Goal: Navigation & Orientation: Go to known website

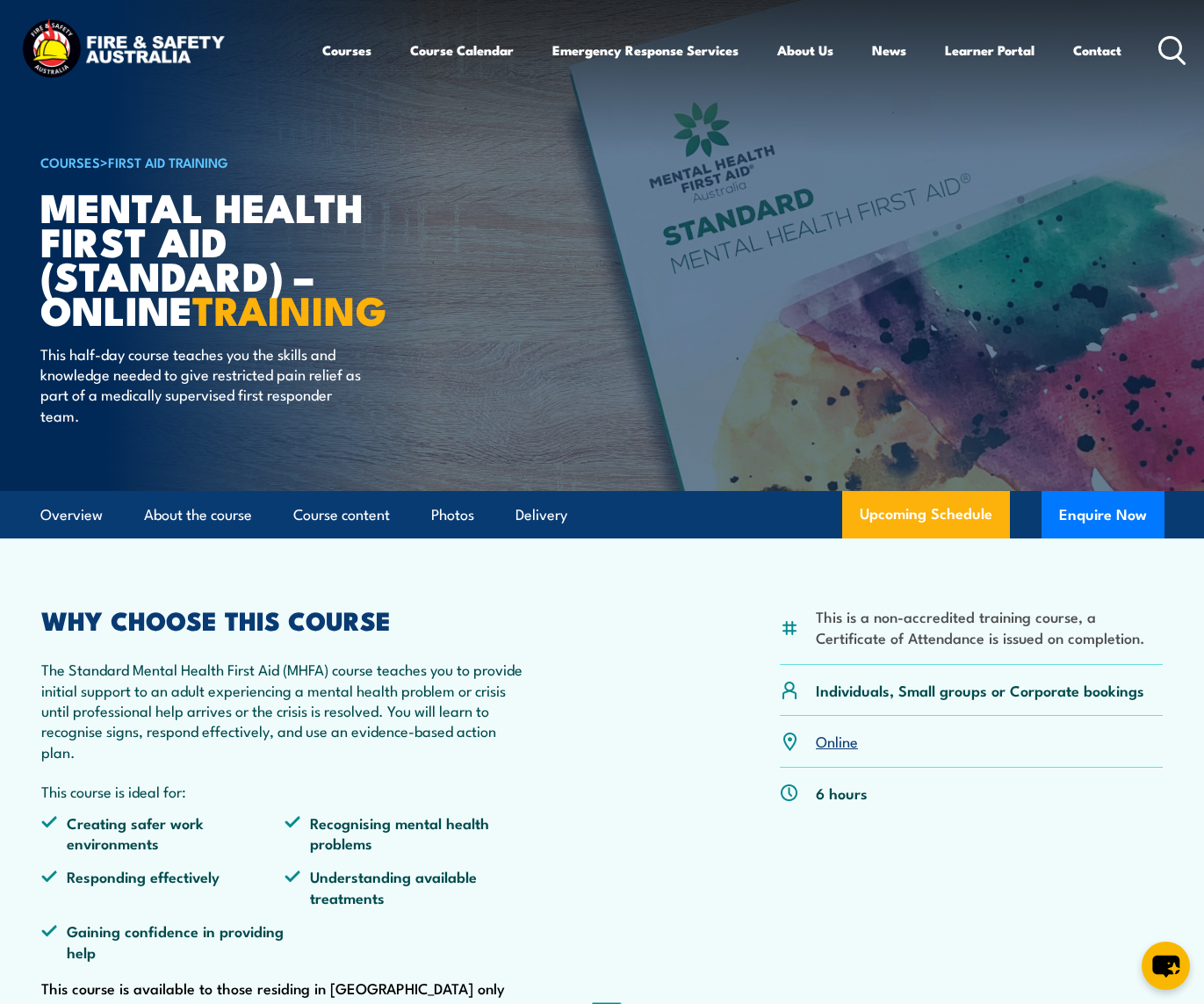
click at [170, 43] on img at bounding box center [122, 50] width 211 height 70
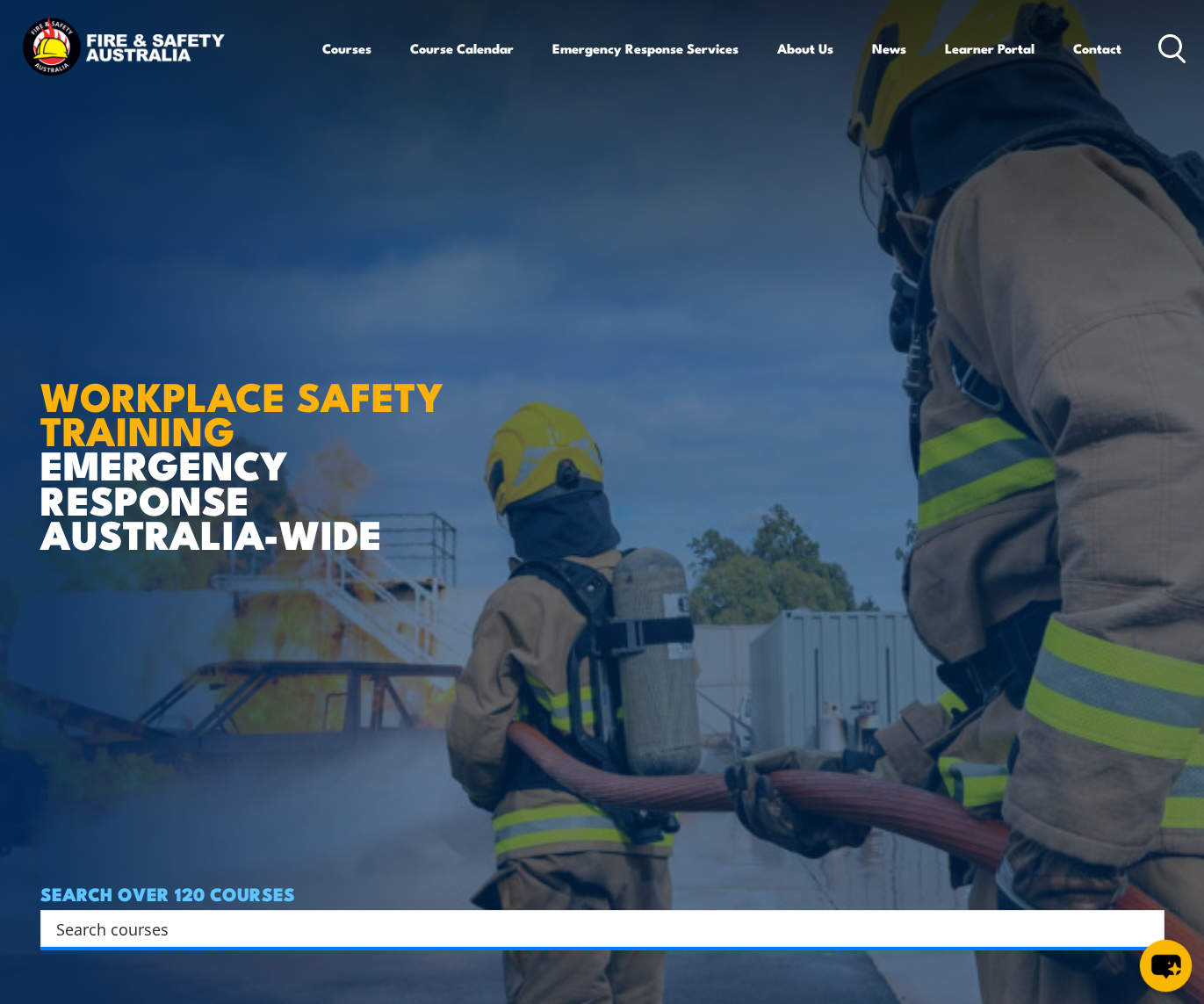
click at [1160, 961] on icon "chat-button" at bounding box center [1166, 967] width 29 height 24
